Goal: Ask a question

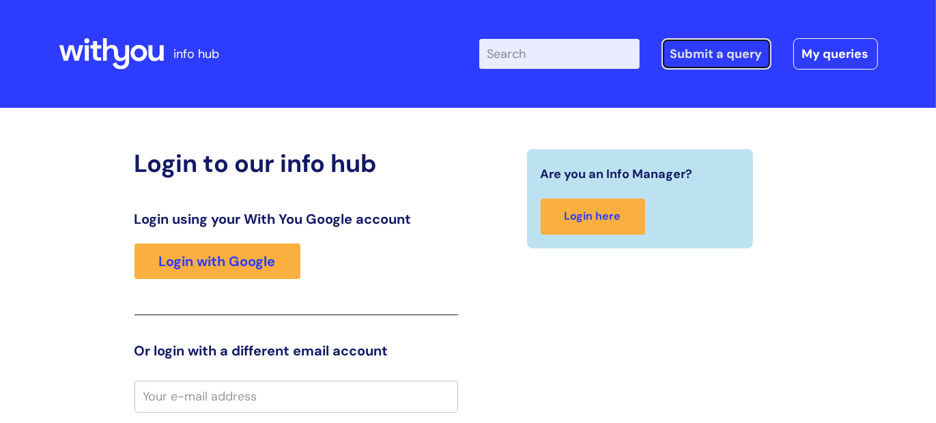
drag, startPoint x: 0, startPoint y: 0, endPoint x: 698, endPoint y: 52, distance: 699.8
click at [698, 52] on link "Submit a query" at bounding box center [717, 53] width 110 height 31
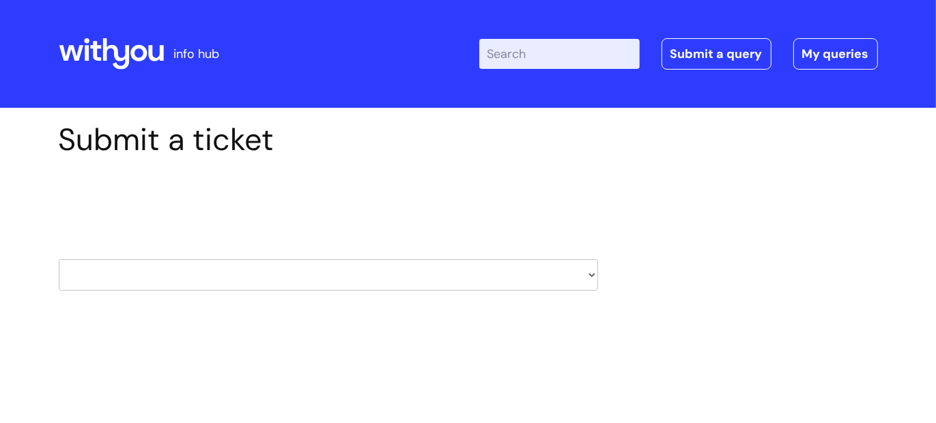
click at [593, 277] on select "HR / People IT and Support Clinical Drug Alerts Finance Accounts Data Support T…" at bounding box center [328, 274] width 539 height 31
select select "it_and_support"
click at [59, 259] on select "HR / People IT and Support Clinical Drug Alerts Finance Accounts Data Support T…" at bounding box center [328, 274] width 539 height 31
drag, startPoint x: 271, startPoint y: 365, endPoint x: 287, endPoint y: 365, distance: 15.7
click at [271, 365] on select "... Mobile Phone Reset & MFA Accounts, Starters and Leavers IT Hardware issue I…" at bounding box center [328, 362] width 539 height 31
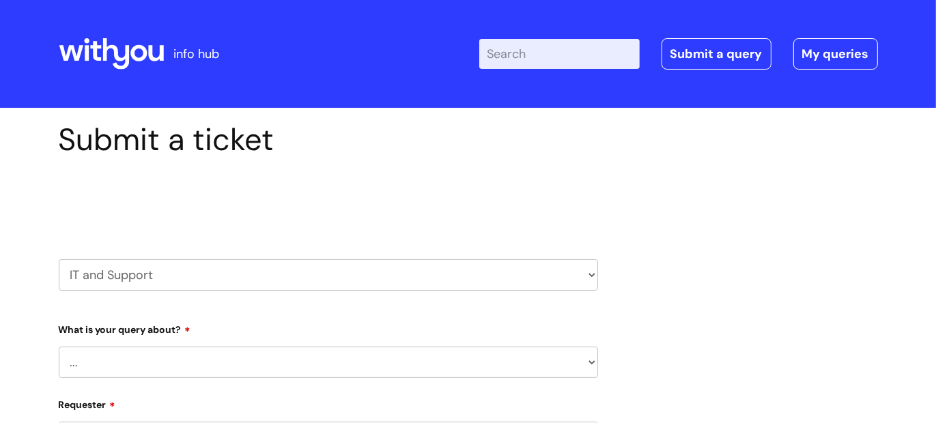
select select "System/software"
click at [59, 347] on select "... Mobile Phone Reset & MFA Accounts, Starters and Leavers IT Hardware issue I…" at bounding box center [328, 362] width 539 height 31
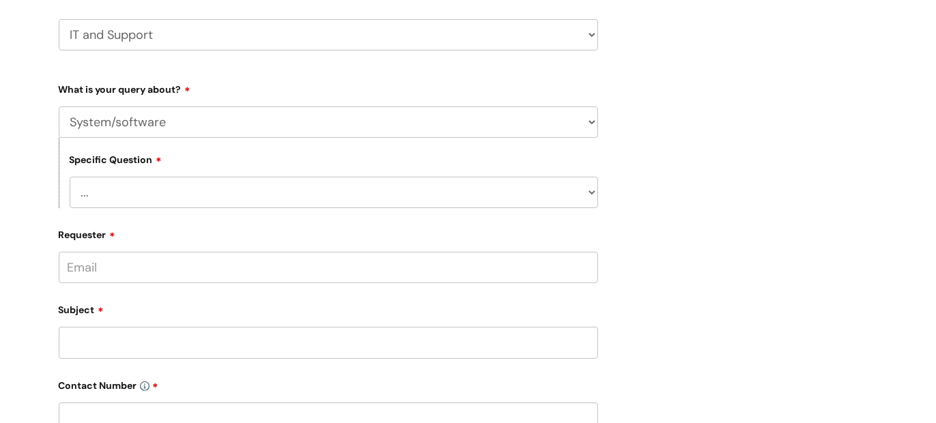
scroll to position [242, 0]
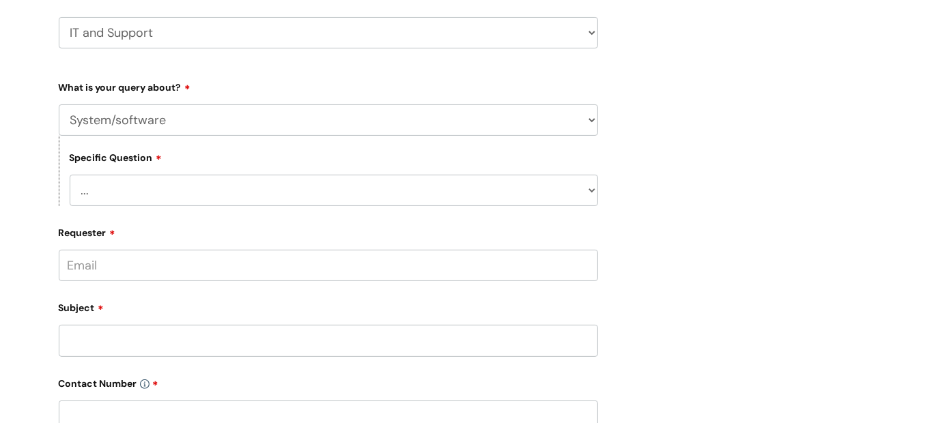
click at [591, 192] on select "... Halo PCMIS Iaptus NHS Email CJSM Email Mitel Another System Google (Workspa…" at bounding box center [334, 190] width 529 height 31
select select "Another System"
click at [70, 175] on select "... Halo PCMIS Iaptus NHS Email CJSM Email Mitel Another System Google (Workspa…" at bounding box center [334, 190] width 529 height 31
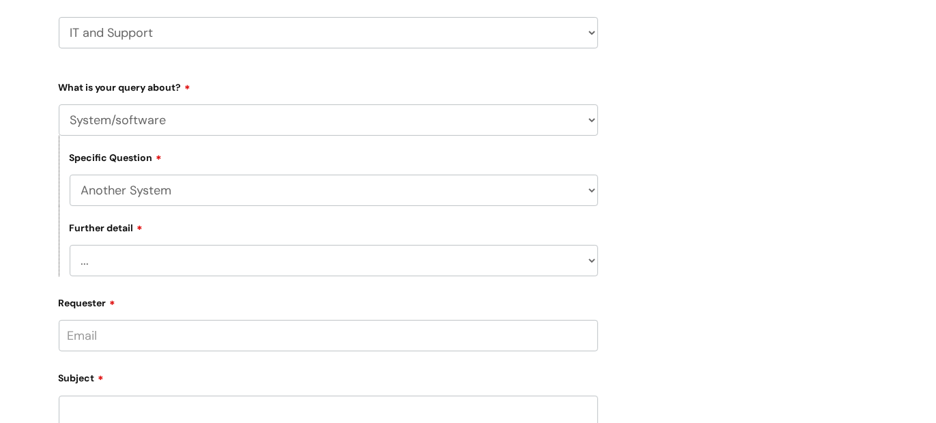
click at [592, 262] on select "... I’ve got a login issue Something else" at bounding box center [334, 260] width 529 height 31
select select "Something else"
click at [70, 246] on select "... I’ve got a login issue Something else" at bounding box center [334, 260] width 529 height 31
click at [164, 336] on input "Requester" at bounding box center [328, 335] width 539 height 31
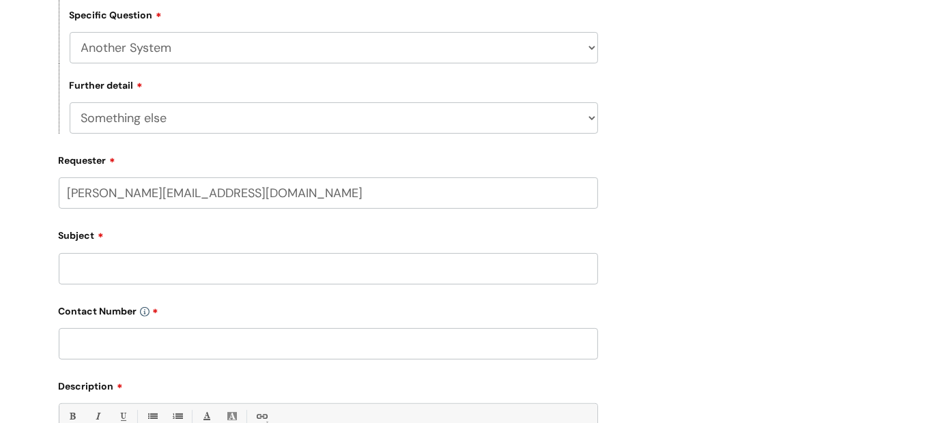
scroll to position [393, 0]
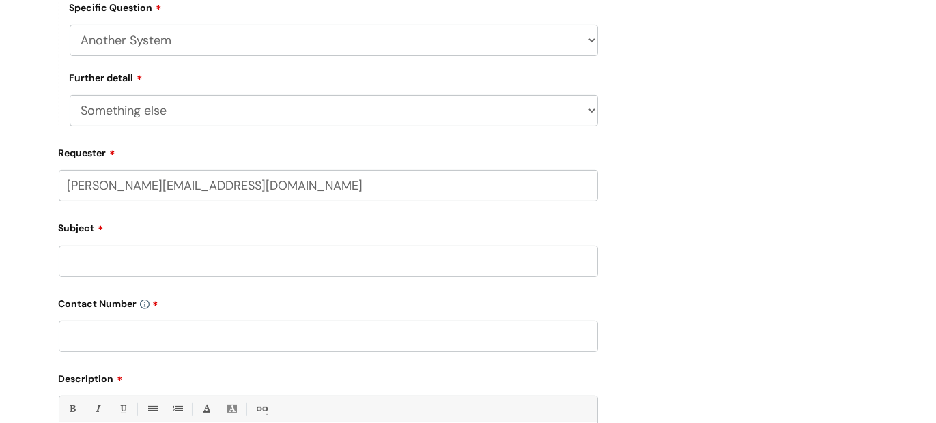
type input "[PERSON_NAME][EMAIL_ADDRESS][DOMAIN_NAME]"
click at [143, 255] on div "Subject" at bounding box center [328, 246] width 539 height 61
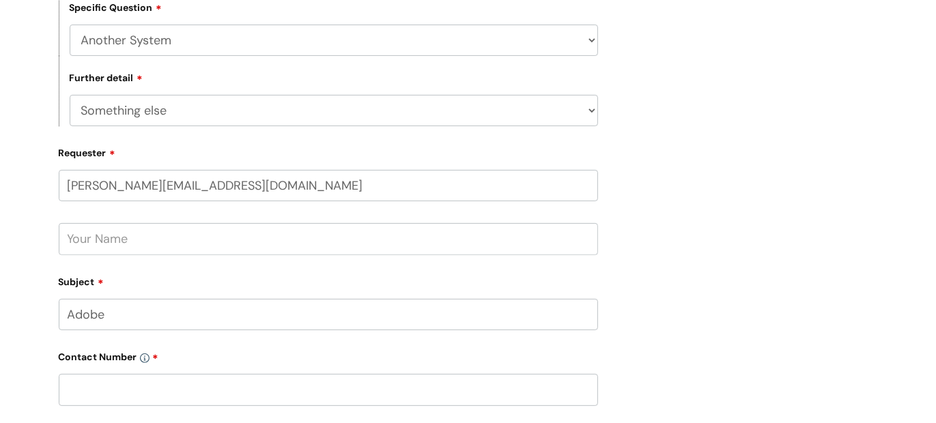
type input "Adobe"
click at [100, 387] on input "text" at bounding box center [328, 389] width 539 height 31
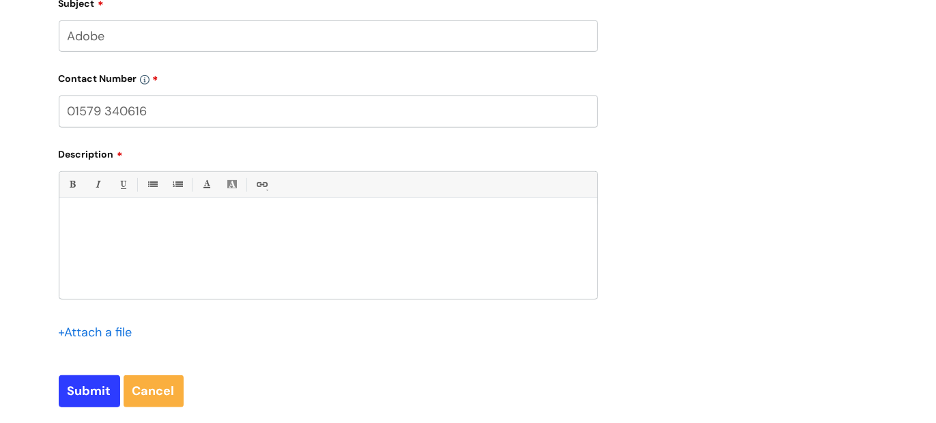
scroll to position [689, 0]
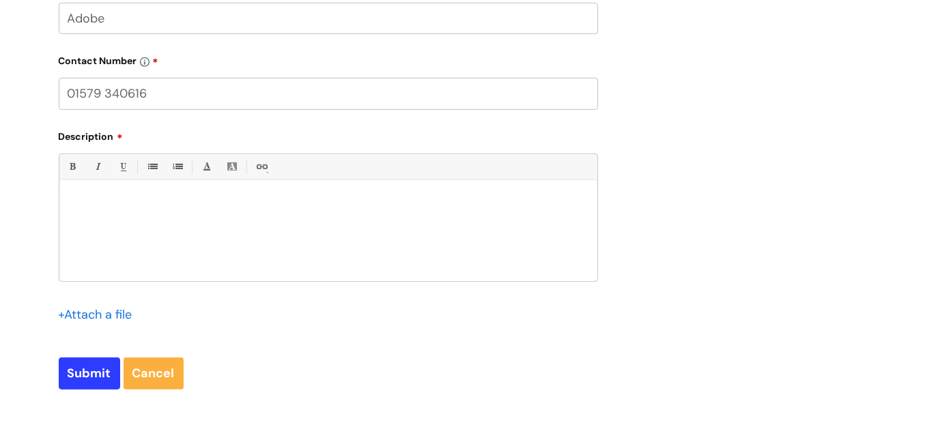
type input "01579 340616"
click at [173, 206] on p at bounding box center [329, 203] width 518 height 12
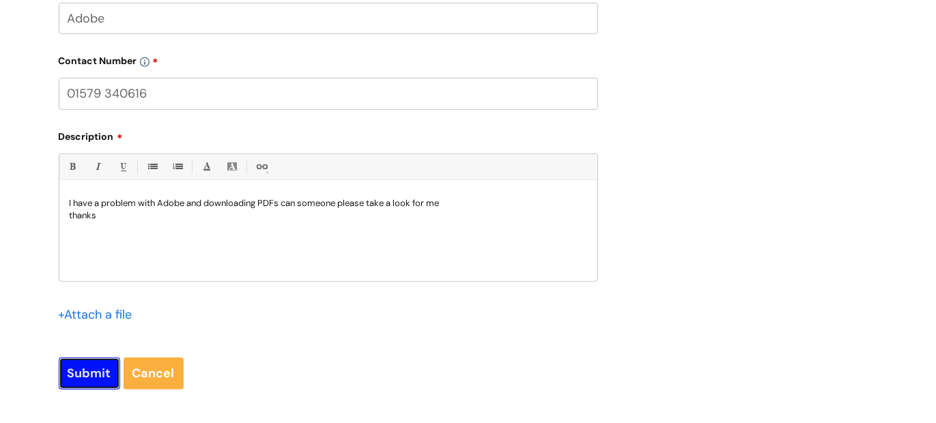
click at [96, 379] on input "Submit" at bounding box center [89, 373] width 61 height 31
type input "Please Wait..."
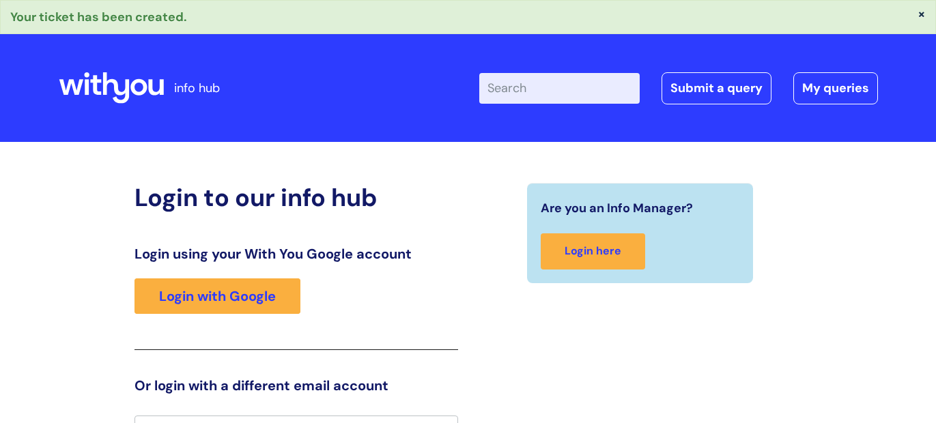
scroll to position [23, 0]
